Goal: Task Accomplishment & Management: Manage account settings

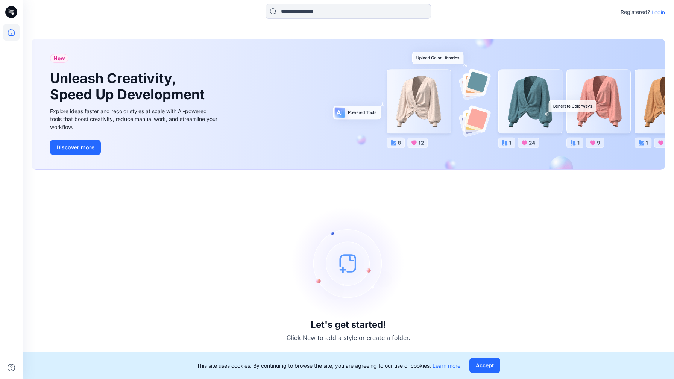
drag, startPoint x: 661, startPoint y: 12, endPoint x: 655, endPoint y: 11, distance: 5.7
click at [659, 11] on p "Login" at bounding box center [658, 12] width 14 height 8
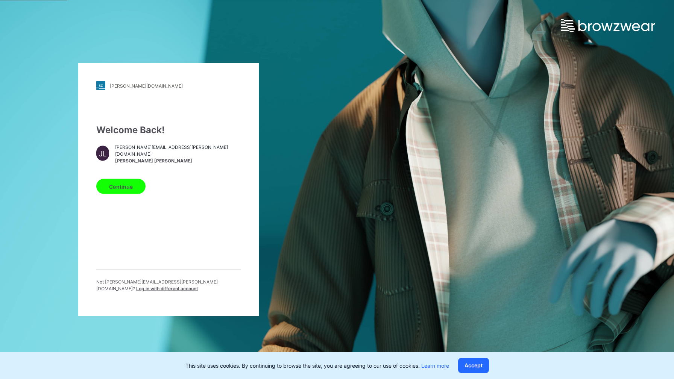
click at [123, 185] on button "Continue" at bounding box center [120, 186] width 49 height 15
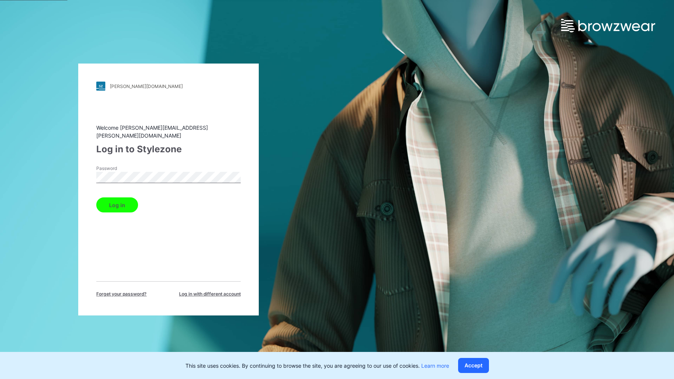
drag, startPoint x: 134, startPoint y: 200, endPoint x: 137, endPoint y: 197, distance: 4.5
click at [133, 199] on button "Log in" at bounding box center [117, 204] width 42 height 15
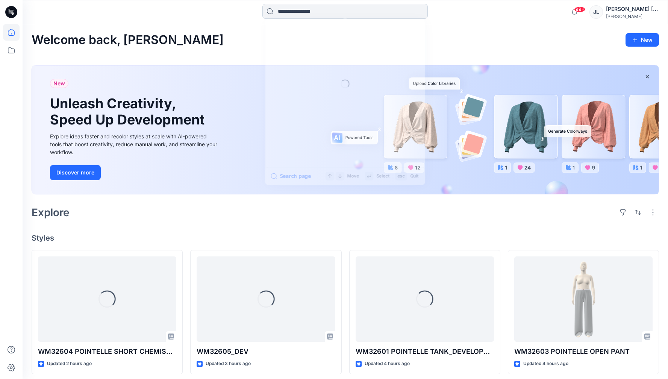
drag, startPoint x: 372, startPoint y: 11, endPoint x: 359, endPoint y: 11, distance: 13.2
click at [371, 12] on input at bounding box center [344, 11] width 165 height 15
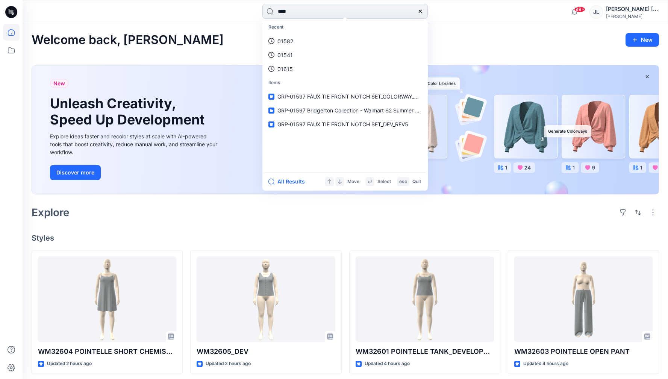
type input "*****"
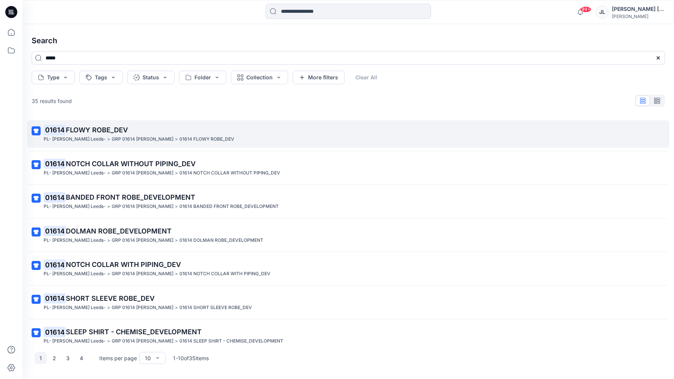
click at [121, 128] on span "FLOWY ROBE_DEV" at bounding box center [97, 130] width 62 height 8
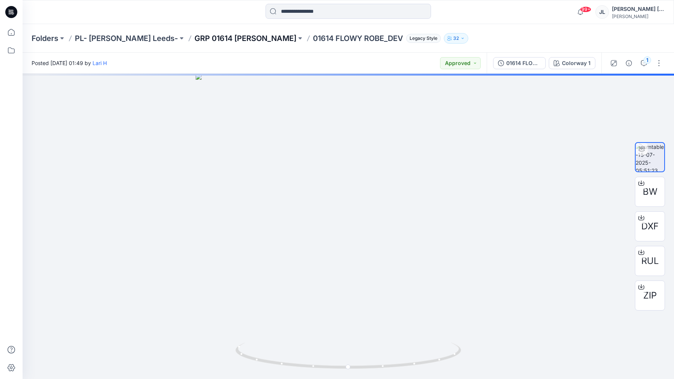
click at [222, 40] on p "GRP 01614 [PERSON_NAME]" at bounding box center [245, 38] width 102 height 11
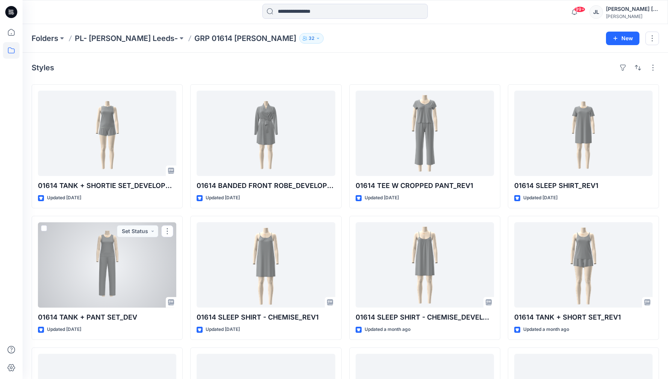
click at [156, 258] on div at bounding box center [107, 264] width 138 height 85
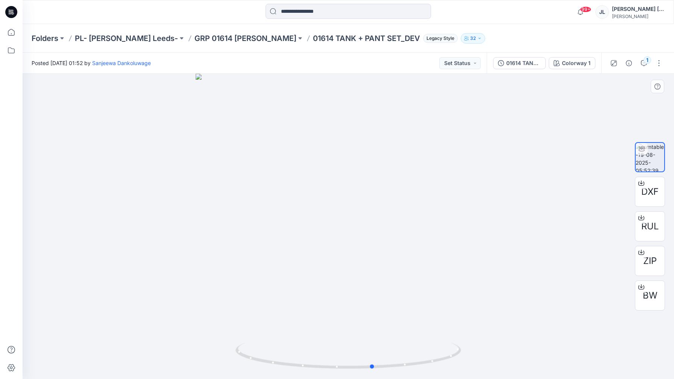
drag, startPoint x: 318, startPoint y: 376, endPoint x: 352, endPoint y: 379, distance: 33.9
click at [357, 379] on img at bounding box center [348, 360] width 226 height 36
click at [467, 64] on button "Set Status" at bounding box center [459, 63] width 41 height 12
click at [451, 99] on p "Approved" at bounding box center [441, 98] width 24 height 10
click at [225, 36] on p "GRP 01614 [PERSON_NAME]" at bounding box center [245, 38] width 102 height 11
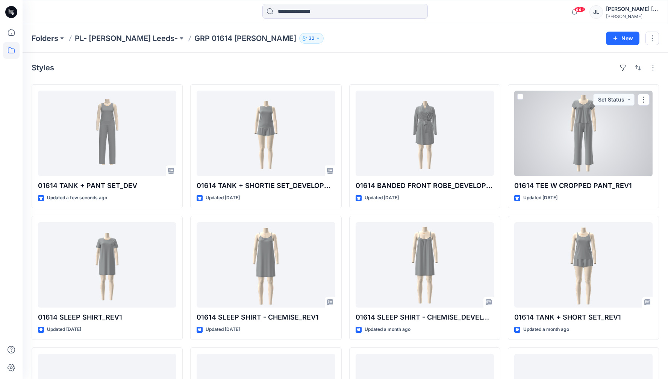
click at [582, 159] on div at bounding box center [583, 133] width 138 height 85
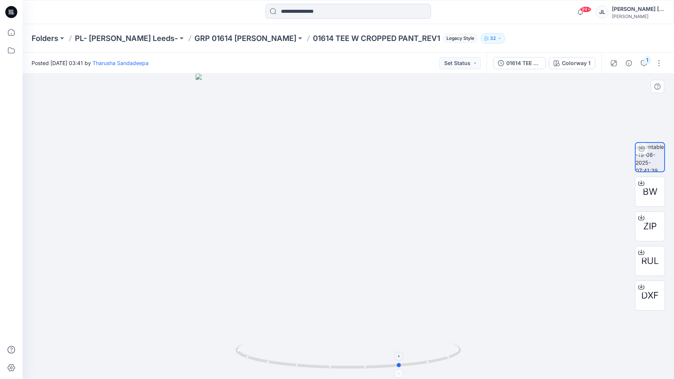
drag, startPoint x: 278, startPoint y: 361, endPoint x: 301, endPoint y: 370, distance: 24.9
click at [301, 370] on icon at bounding box center [348, 356] width 227 height 28
click at [468, 67] on button "Set Status" at bounding box center [459, 63] width 41 height 12
click at [451, 96] on p "Approved" at bounding box center [441, 98] width 24 height 10
drag, startPoint x: 229, startPoint y: 37, endPoint x: 256, endPoint y: 73, distance: 44.9
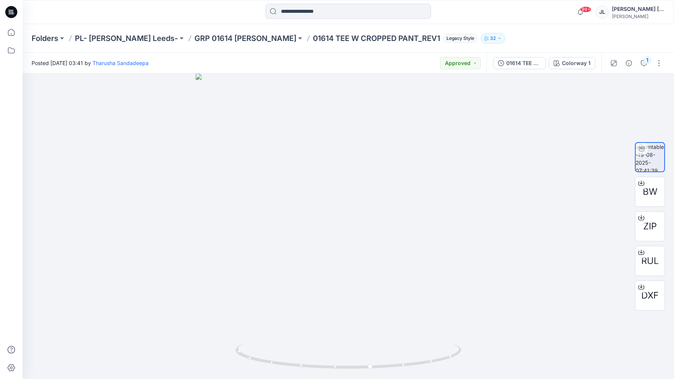
click at [255, 45] on div "Folders PL- [PERSON_NAME] Leeds- GRP 01614 [PERSON_NAME] SUMMER 01614 TEE W CRO…" at bounding box center [348, 38] width 651 height 29
click at [257, 41] on p "GRP 01614 [PERSON_NAME]" at bounding box center [245, 38] width 102 height 11
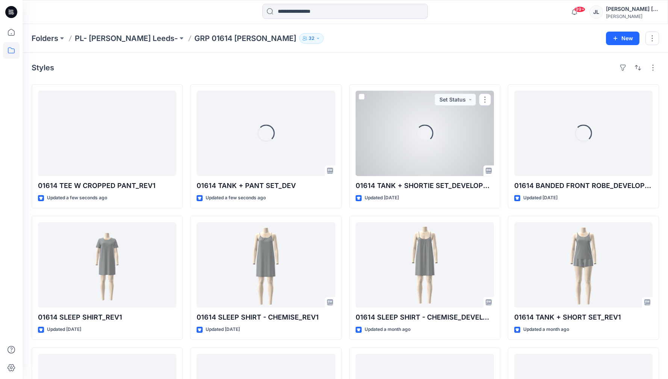
click at [467, 159] on div "Loading..." at bounding box center [425, 133] width 138 height 85
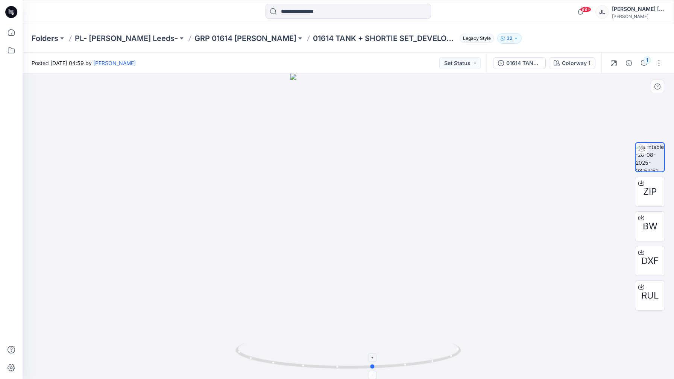
drag, startPoint x: 258, startPoint y: 356, endPoint x: 287, endPoint y: 367, distance: 31.3
click at [287, 368] on icon at bounding box center [348, 356] width 227 height 28
drag, startPoint x: 458, startPoint y: 61, endPoint x: 465, endPoint y: 64, distance: 7.4
click at [459, 61] on button "Set Status" at bounding box center [459, 63] width 41 height 12
click at [451, 93] on p "Approved" at bounding box center [441, 98] width 24 height 10
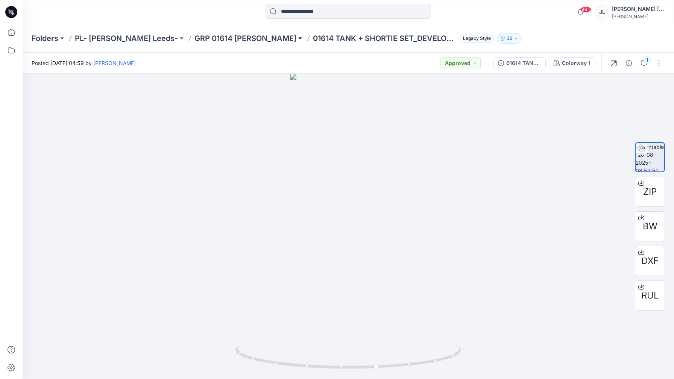
click at [296, 39] on button at bounding box center [300, 38] width 8 height 11
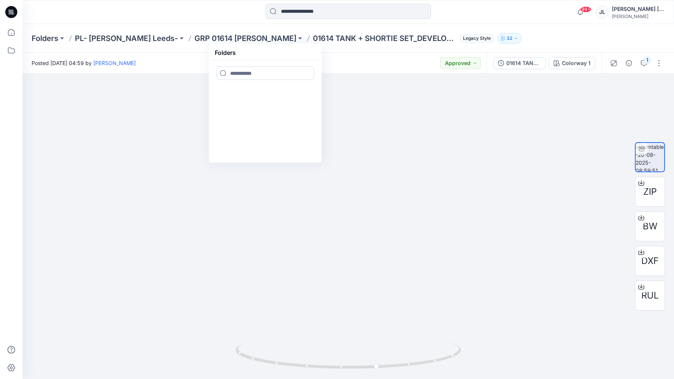
click at [251, 26] on div "Folders PL- [PERSON_NAME] Leeds- GRP 01614 [PERSON_NAME] SUMMER Folders 01614 T…" at bounding box center [348, 38] width 651 height 29
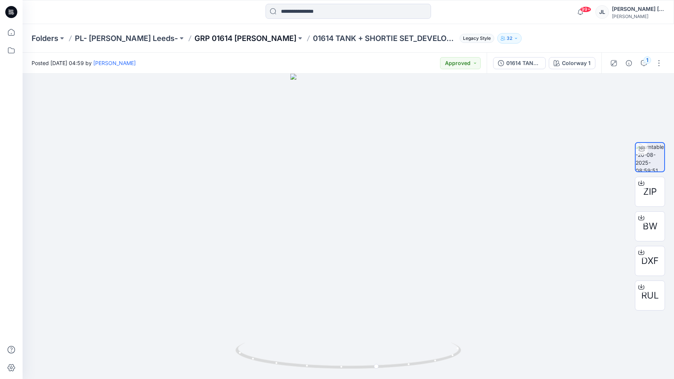
click at [250, 35] on p "GRP 01614 [PERSON_NAME]" at bounding box center [245, 38] width 102 height 11
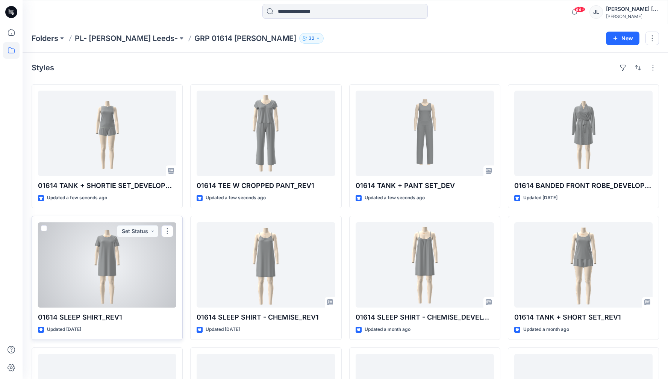
drag, startPoint x: 112, startPoint y: 263, endPoint x: 118, endPoint y: 294, distance: 32.0
click at [135, 298] on div at bounding box center [107, 264] width 138 height 85
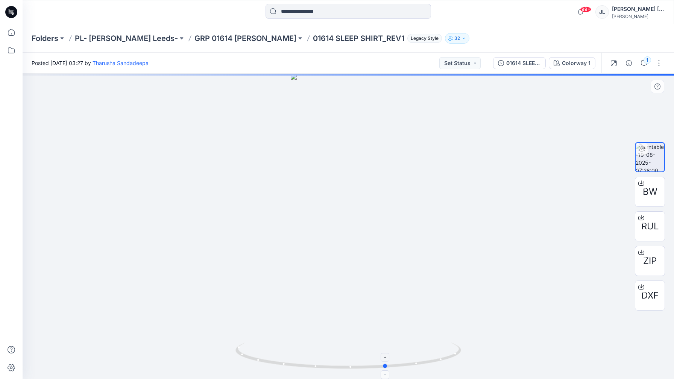
drag, startPoint x: 279, startPoint y: 362, endPoint x: 329, endPoint y: 340, distance: 54.5
click at [312, 368] on icon at bounding box center [348, 356] width 227 height 28
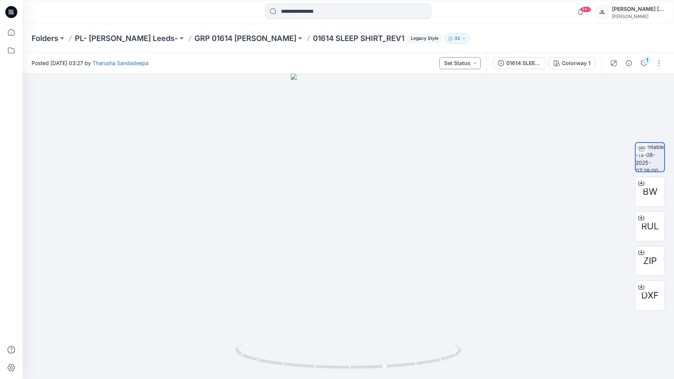
click at [467, 65] on button "Set Status" at bounding box center [459, 63] width 41 height 12
drag, startPoint x: 433, startPoint y: 102, endPoint x: 395, endPoint y: 98, distance: 37.9
click at [429, 100] on p "Approved" at bounding box center [441, 98] width 24 height 10
click at [203, 43] on p "GRP 01614 [PERSON_NAME]" at bounding box center [245, 38] width 102 height 11
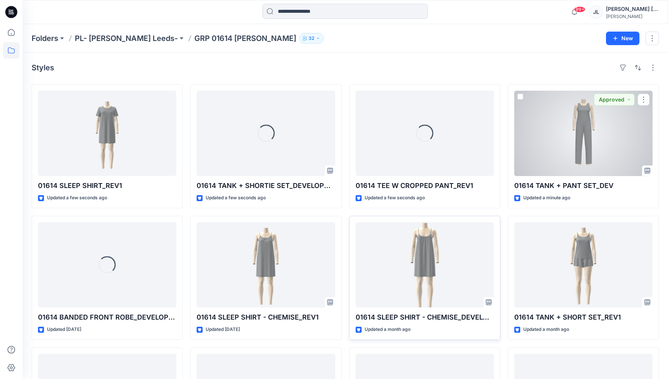
drag, startPoint x: 568, startPoint y: 152, endPoint x: 408, endPoint y: 217, distance: 172.6
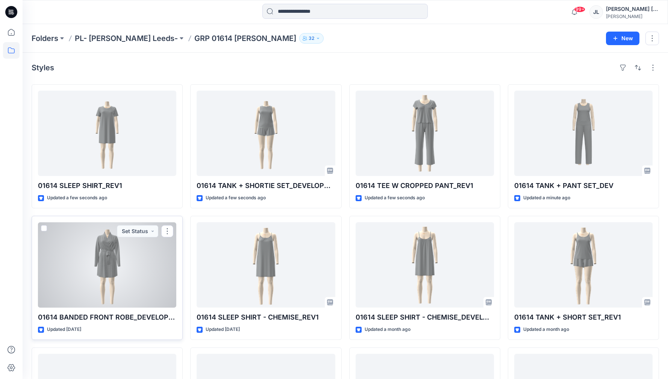
click at [122, 274] on div at bounding box center [107, 264] width 138 height 85
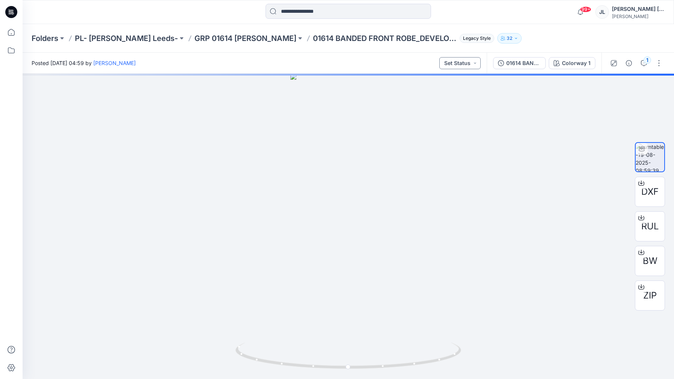
click at [455, 64] on button "Set Status" at bounding box center [459, 63] width 41 height 12
drag, startPoint x: 451, startPoint y: 97, endPoint x: 459, endPoint y: 93, distance: 9.1
click at [451, 97] on p "Approved" at bounding box center [441, 98] width 24 height 10
